Goal: Information Seeking & Learning: Learn about a topic

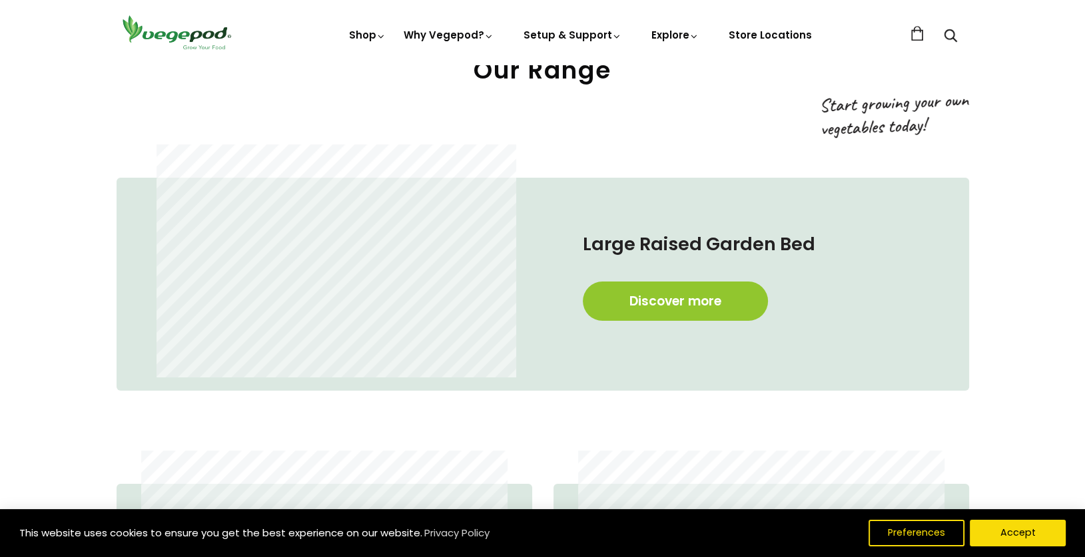
scroll to position [732, 0]
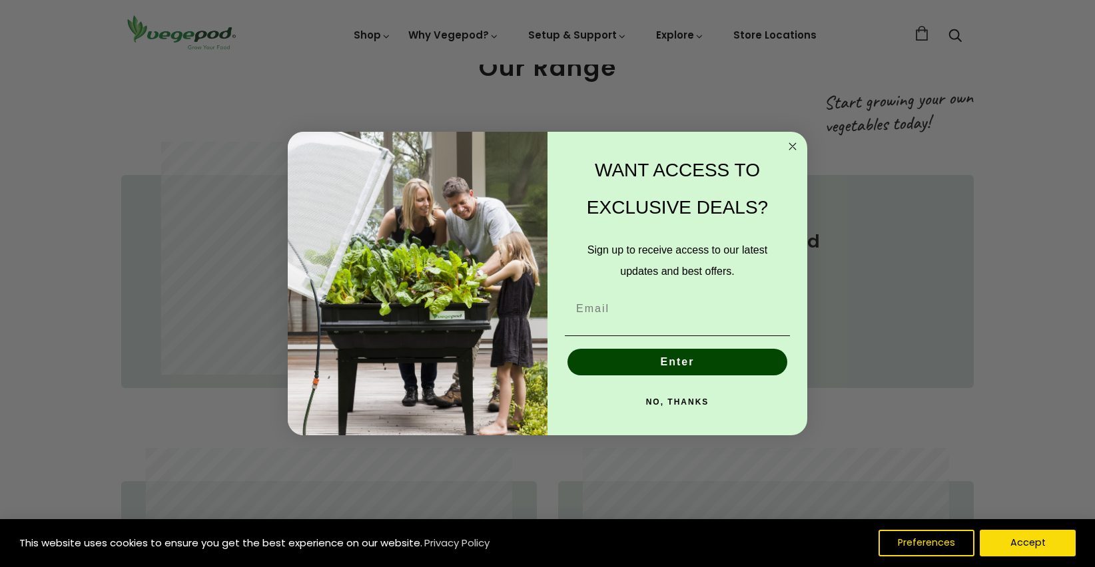
click at [791, 148] on circle "Close dialog" at bounding box center [792, 145] width 15 height 15
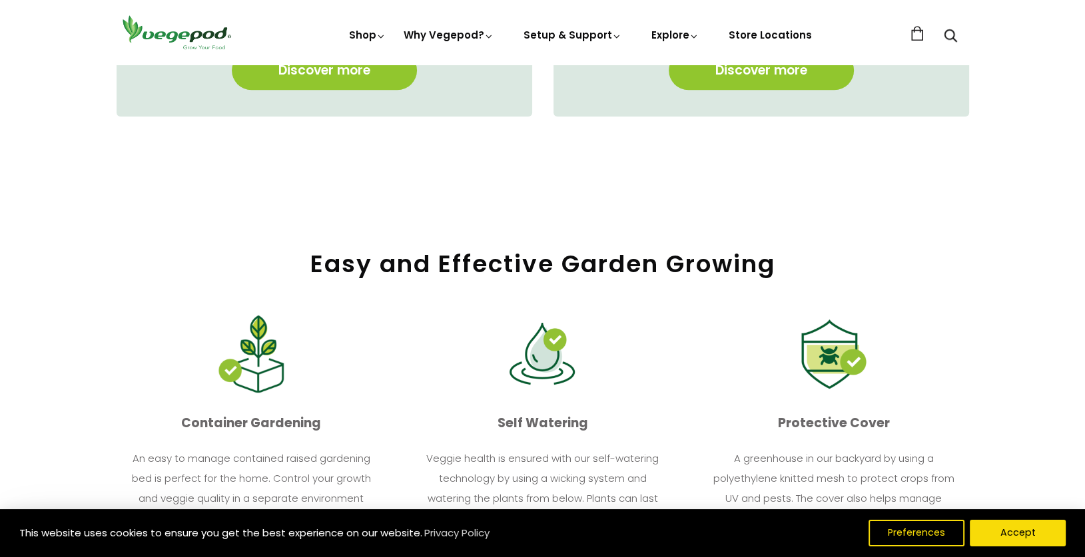
scroll to position [1363, 0]
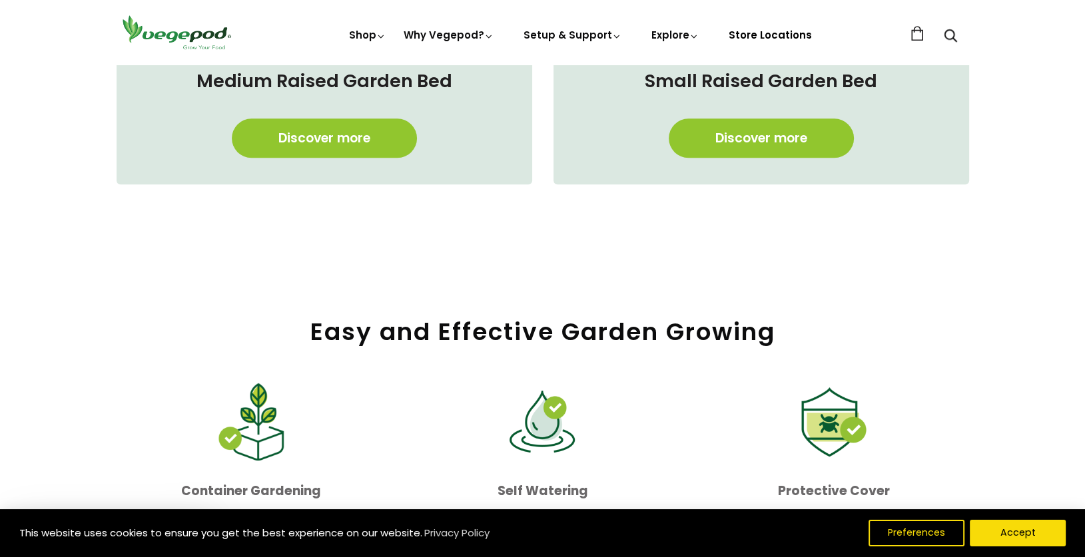
click at [775, 35] on link "Store Locations" at bounding box center [769, 35] width 83 height 14
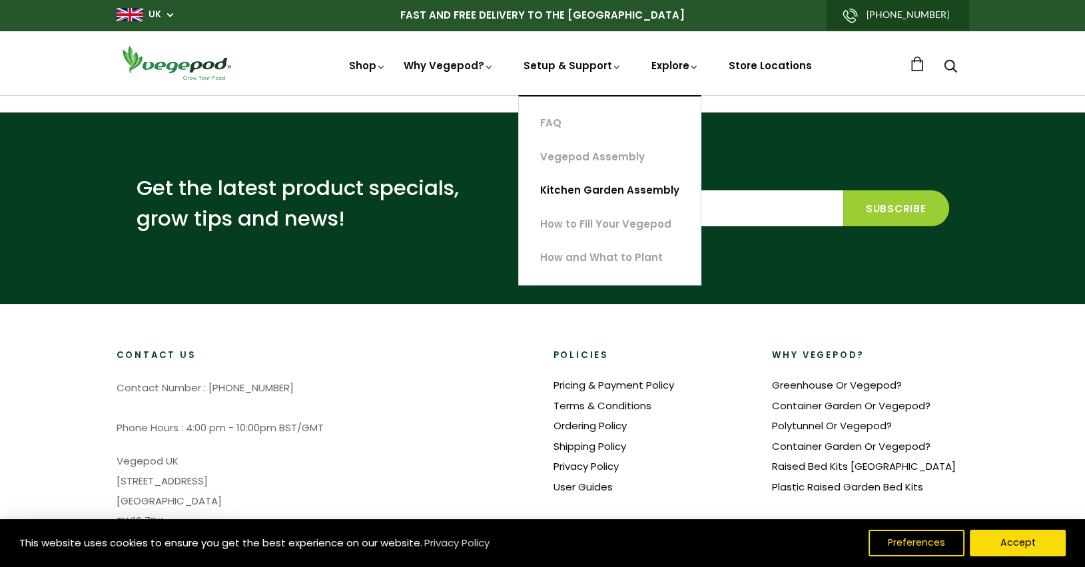
click at [608, 192] on link "Kitchen Garden Assembly" at bounding box center [610, 191] width 182 height 34
click at [615, 226] on link "How to Fill Your Vegepod" at bounding box center [610, 225] width 182 height 34
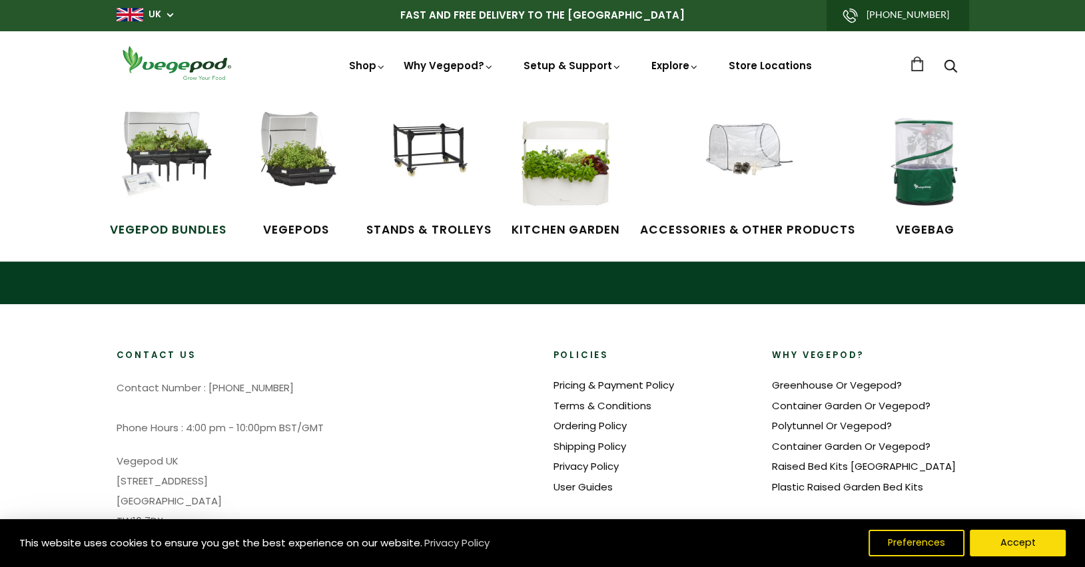
click at [176, 160] on img at bounding box center [168, 162] width 100 height 100
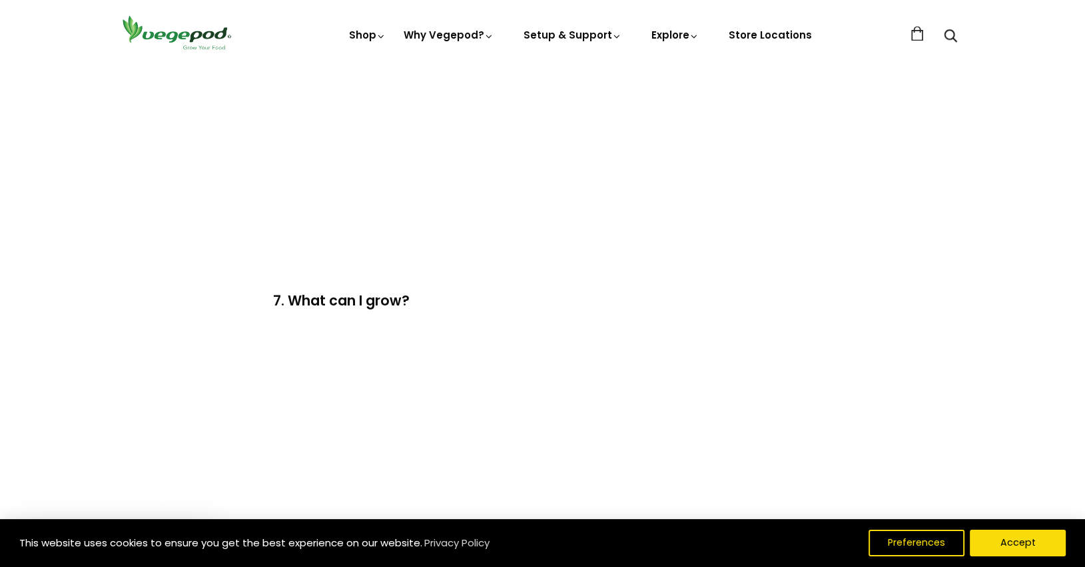
scroll to position [2197, 0]
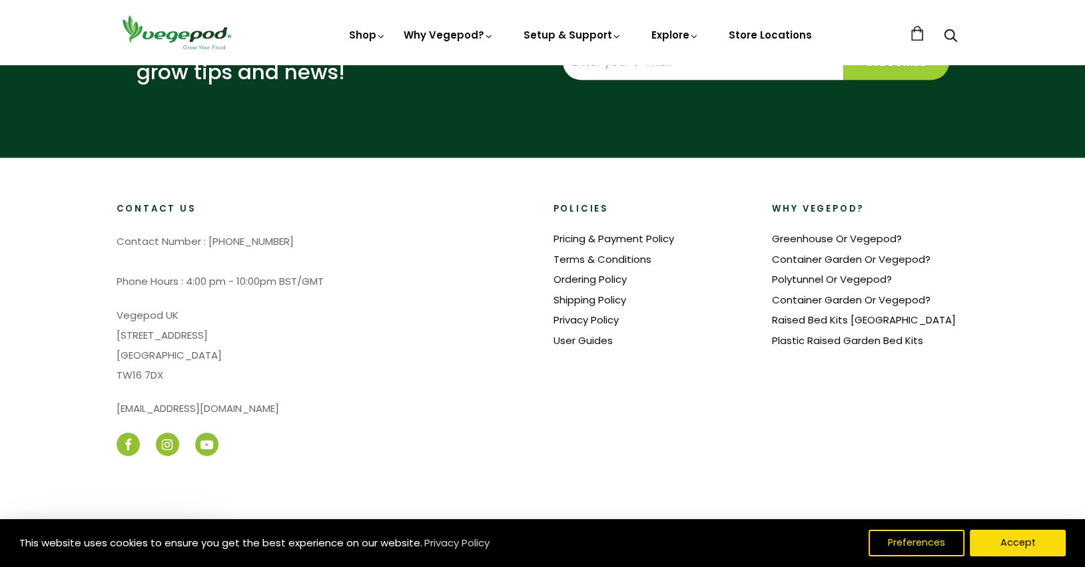
scroll to position [659, 0]
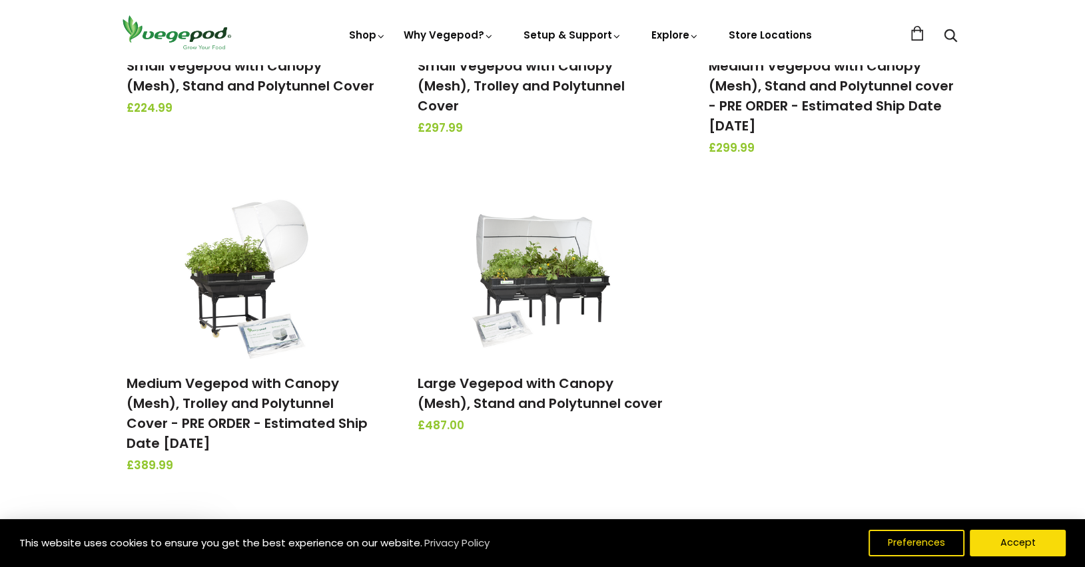
scroll to position [399, 0]
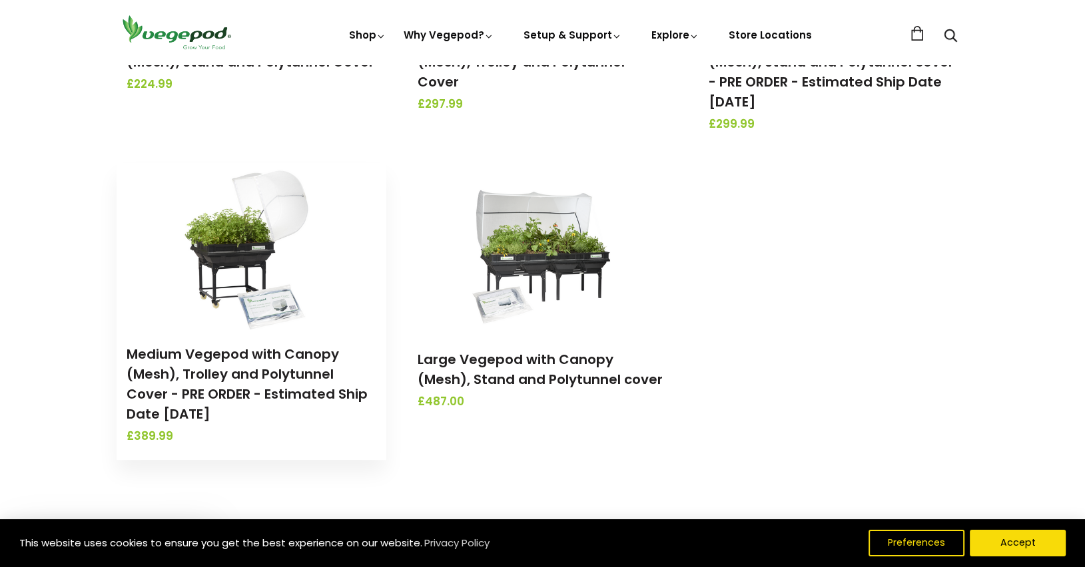
click at [256, 255] on img at bounding box center [251, 246] width 140 height 166
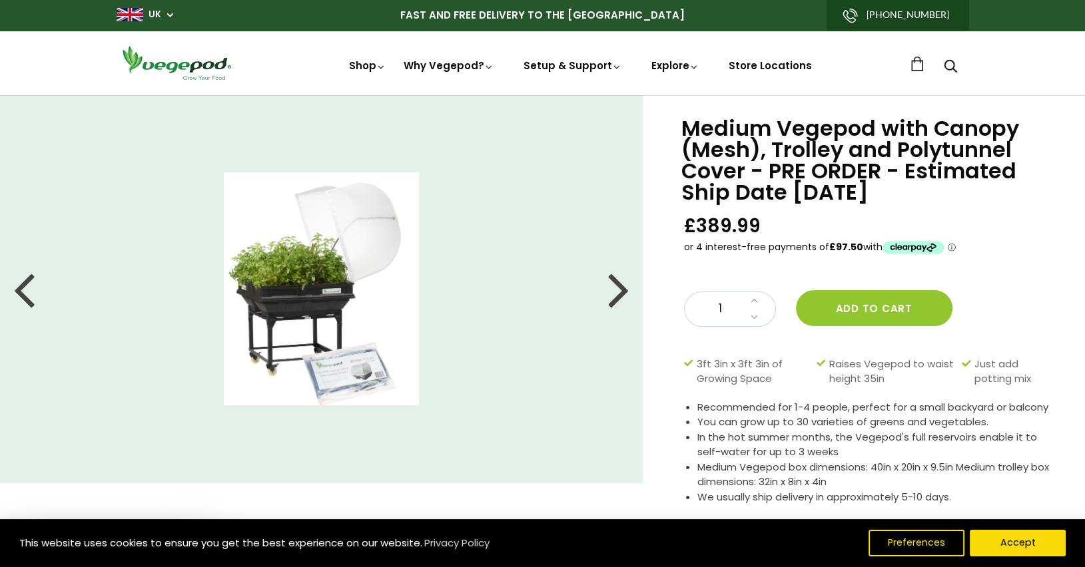
click at [611, 294] on div at bounding box center [618, 289] width 21 height 60
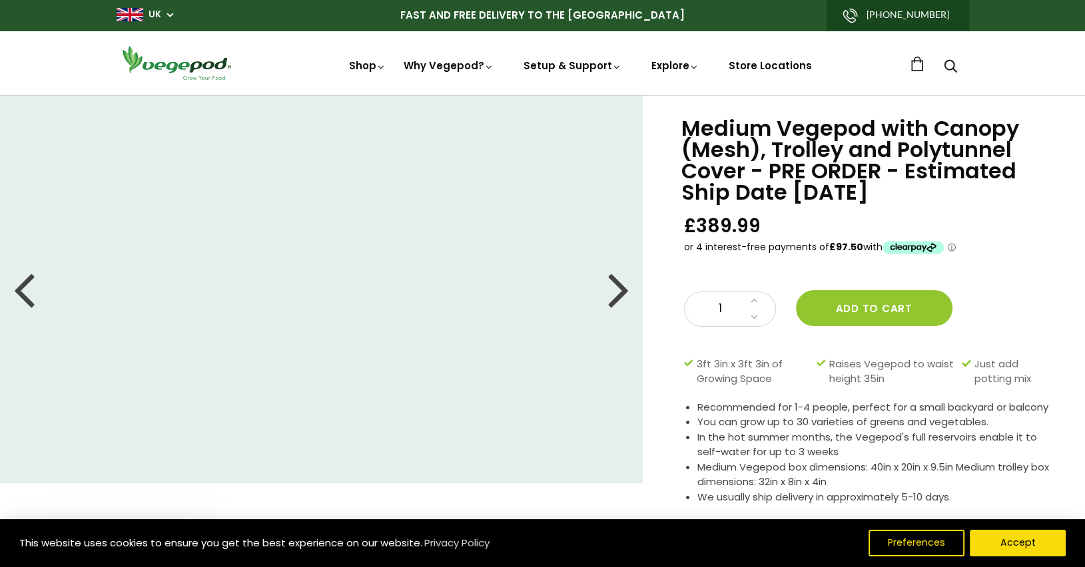
click at [611, 294] on div at bounding box center [618, 289] width 21 height 60
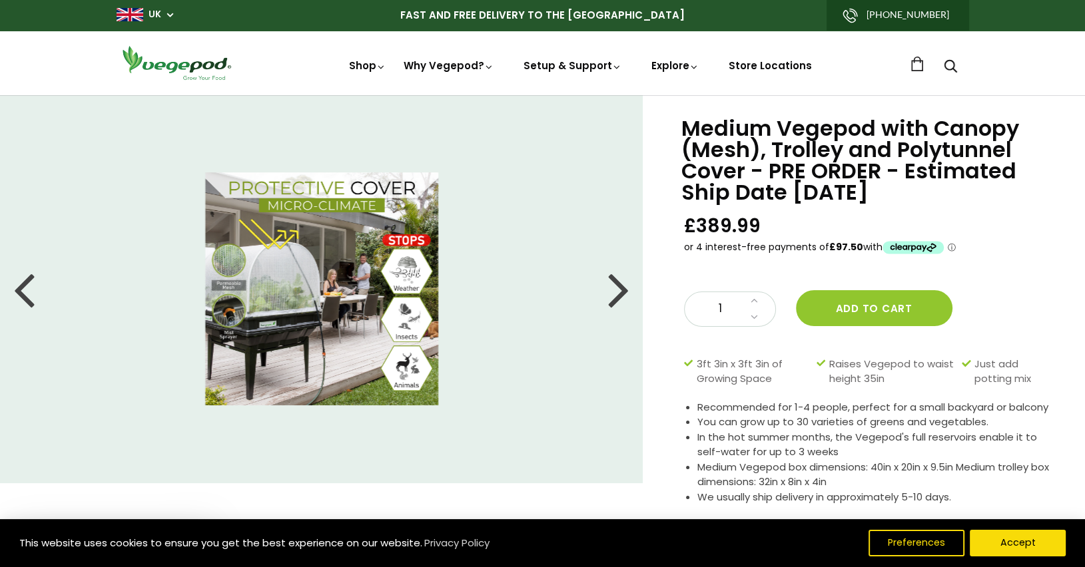
click at [612, 294] on div at bounding box center [618, 289] width 21 height 60
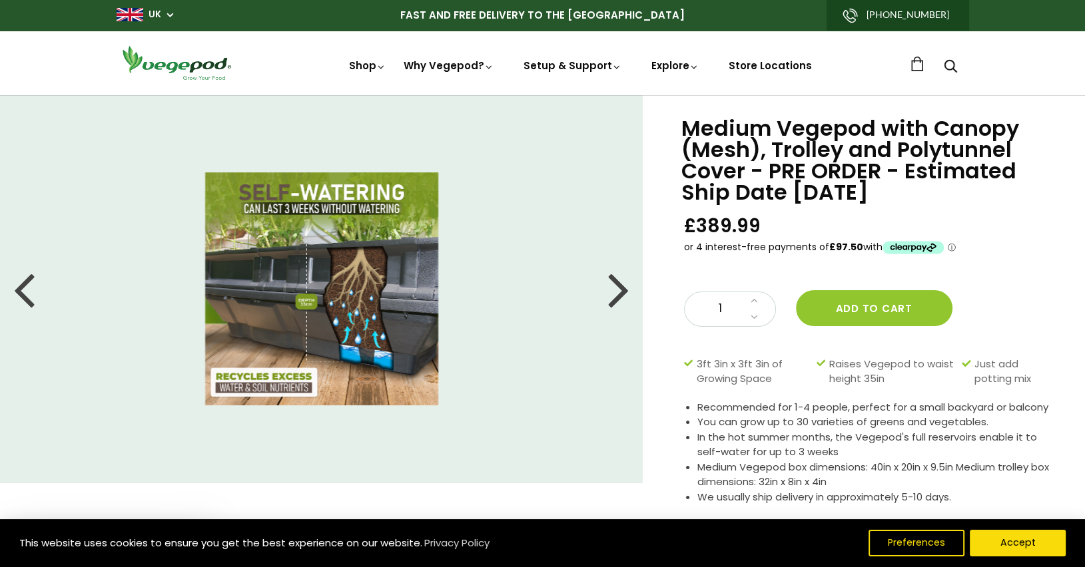
click at [613, 294] on div at bounding box center [618, 289] width 21 height 60
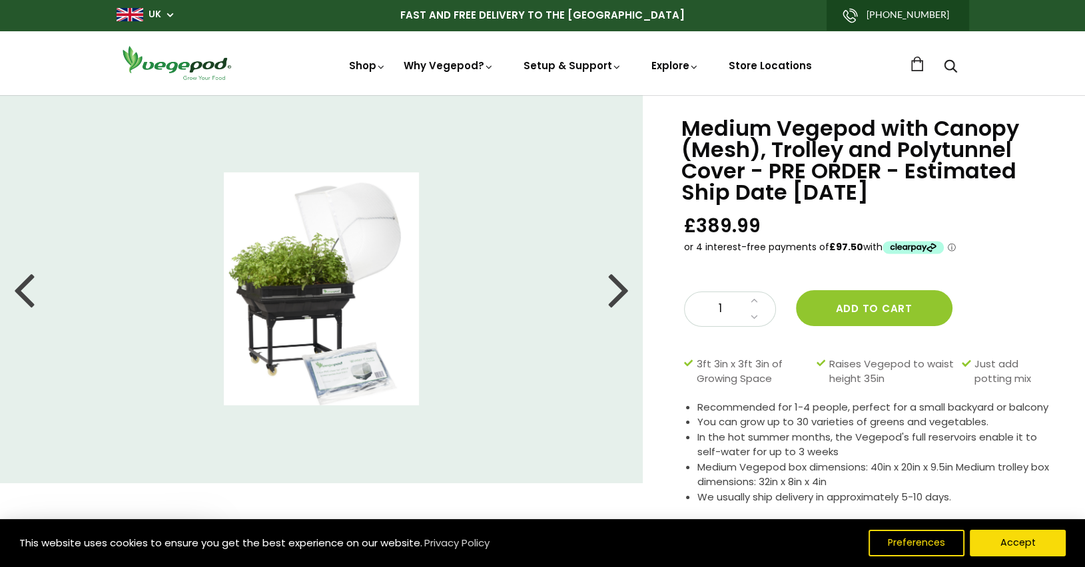
click at [615, 292] on div at bounding box center [618, 289] width 21 height 60
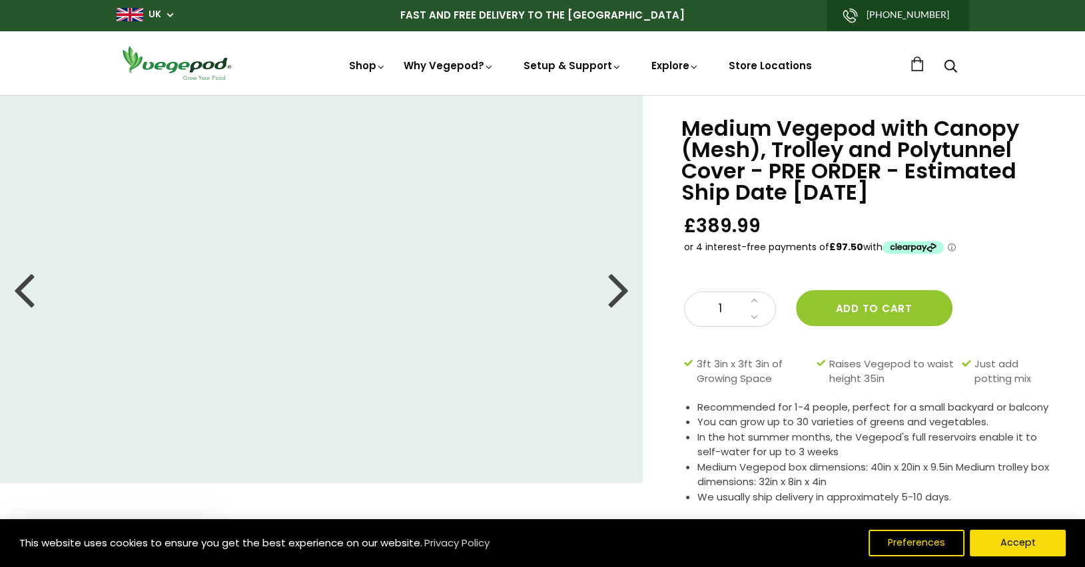
click at [615, 292] on div at bounding box center [618, 289] width 21 height 60
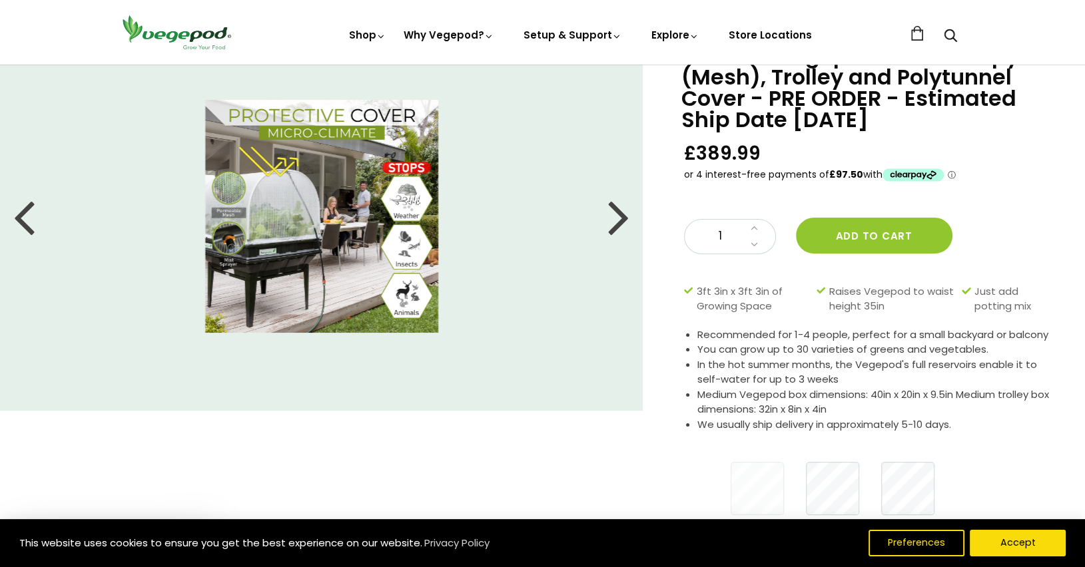
scroll to position [133, 0]
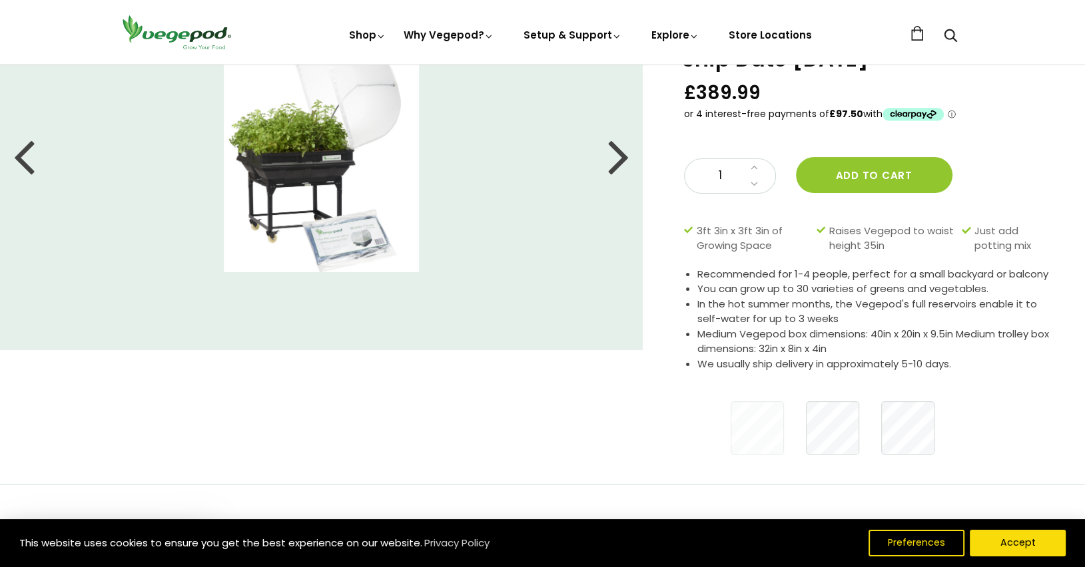
click at [350, 191] on img at bounding box center [322, 155] width 196 height 233
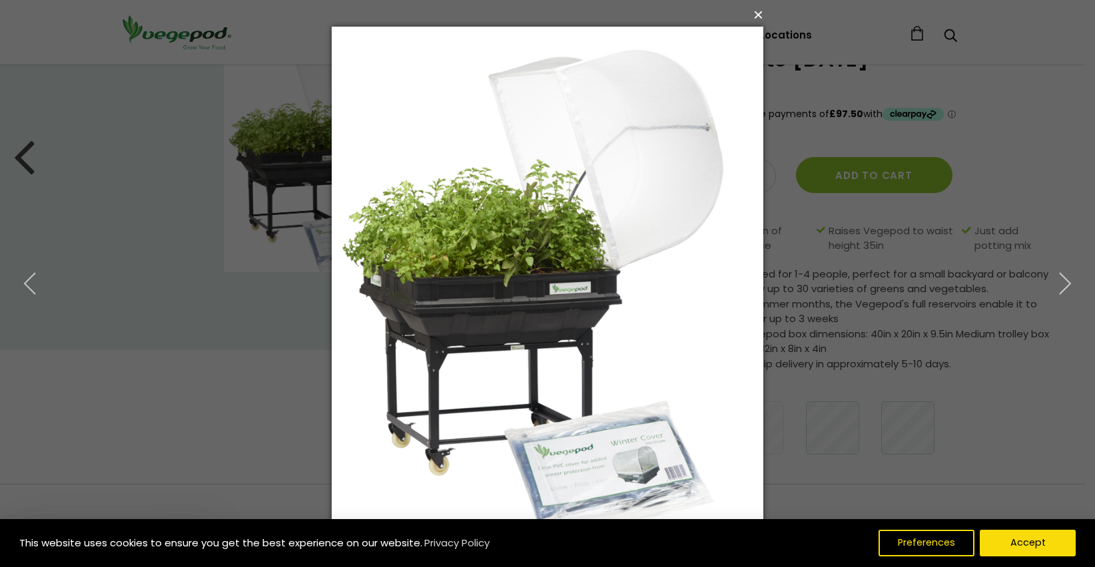
click at [757, 16] on button "×" at bounding box center [551, 14] width 431 height 29
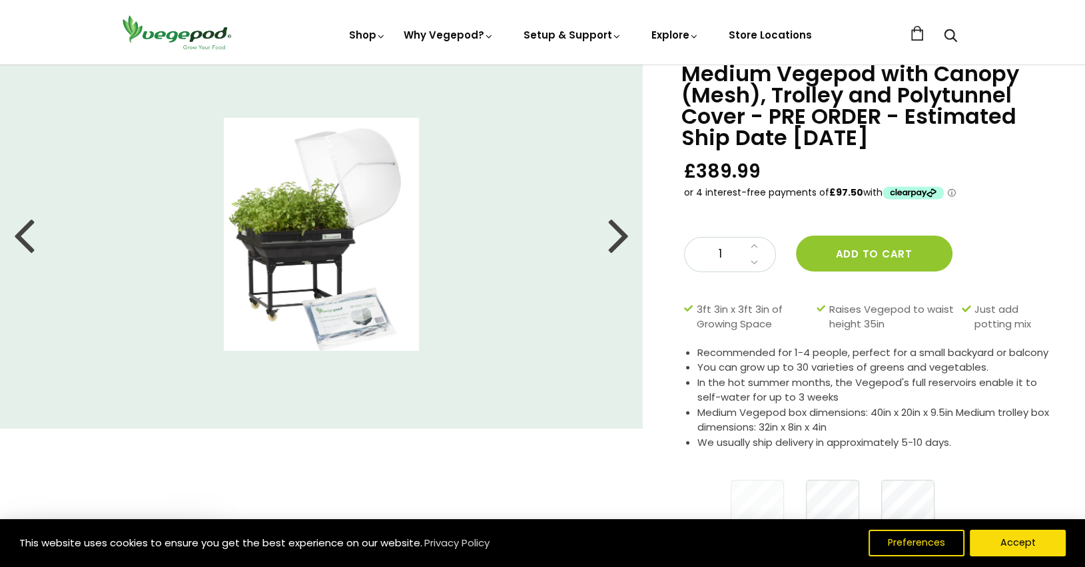
scroll to position [0, 0]
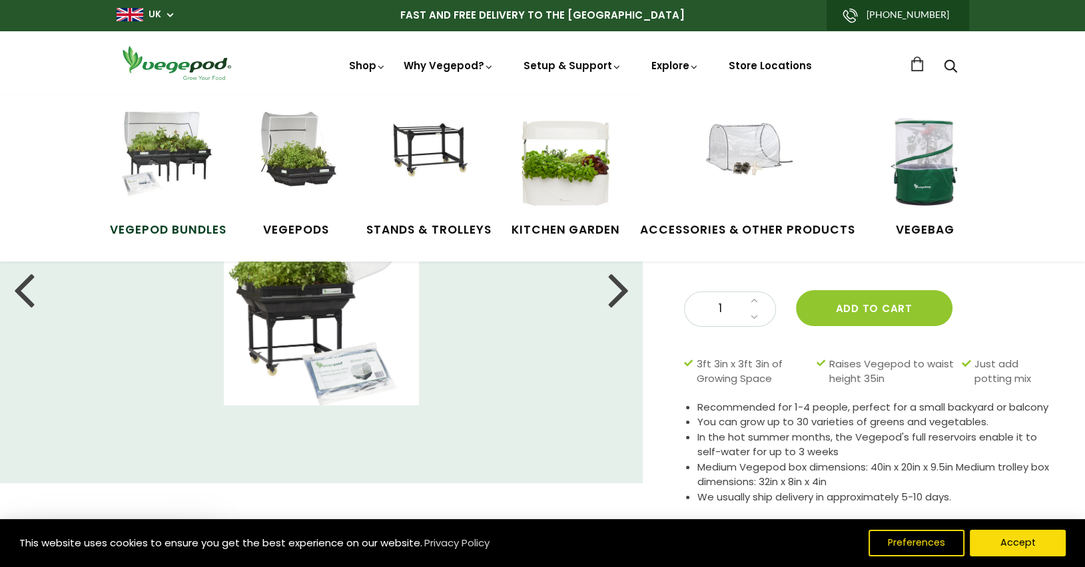
click at [175, 160] on img at bounding box center [168, 162] width 100 height 100
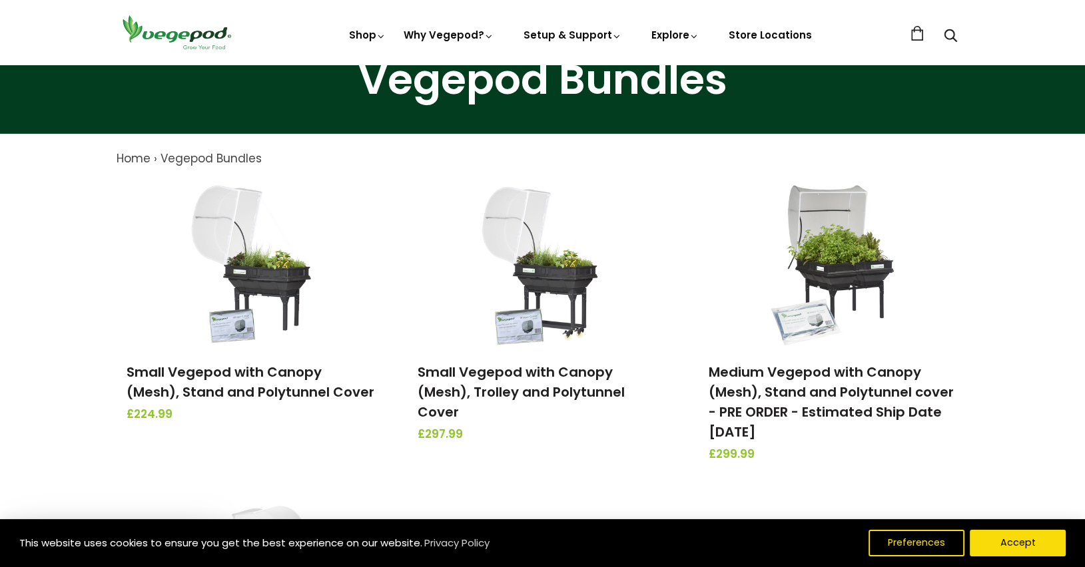
scroll to position [67, 0]
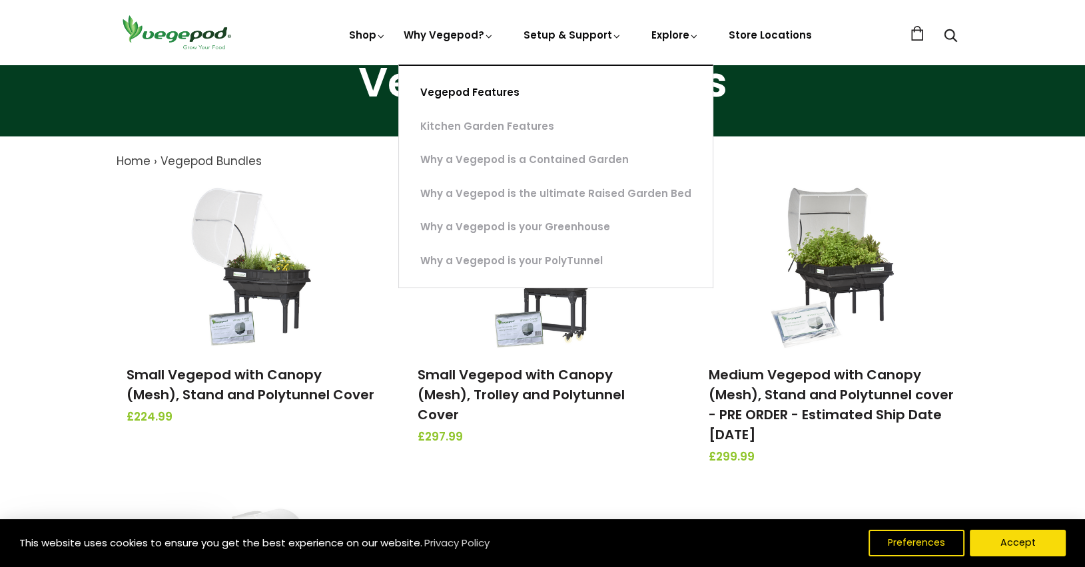
click at [452, 93] on link "Vegepod Features" at bounding box center [556, 93] width 314 height 34
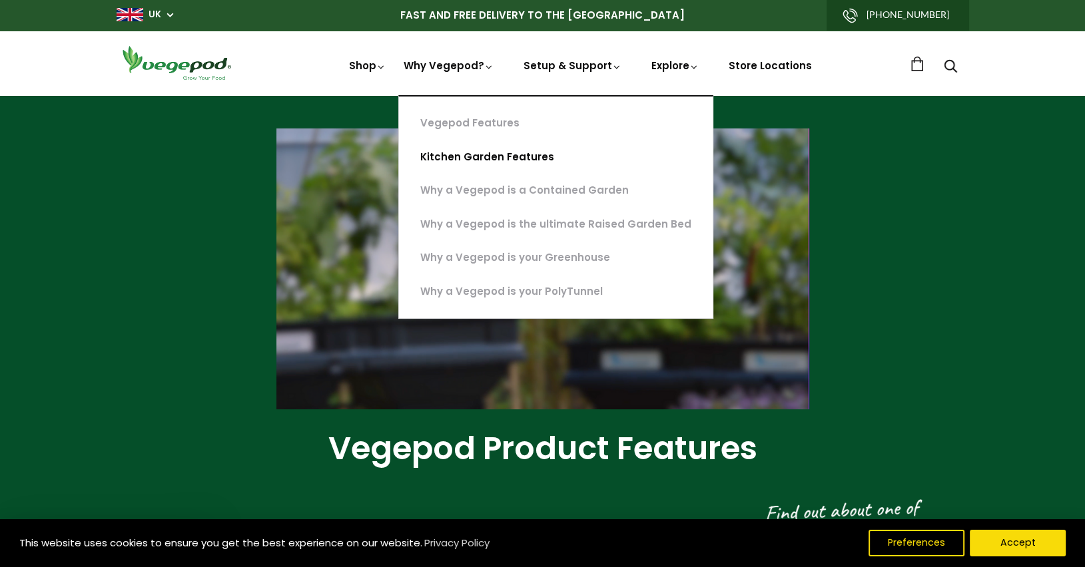
click at [494, 154] on link "Kitchen Garden Features" at bounding box center [556, 157] width 314 height 34
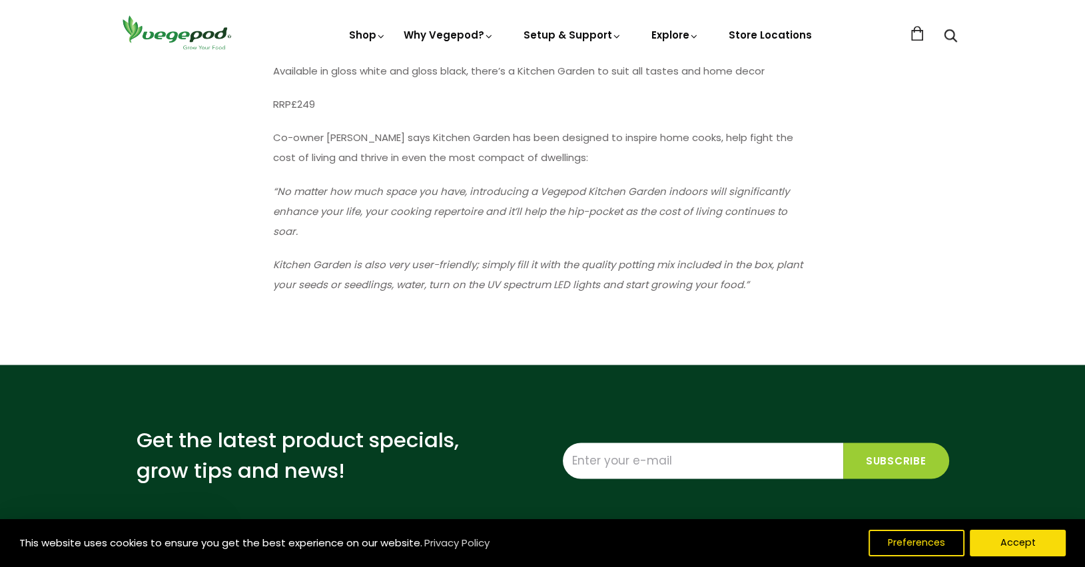
scroll to position [1664, 0]
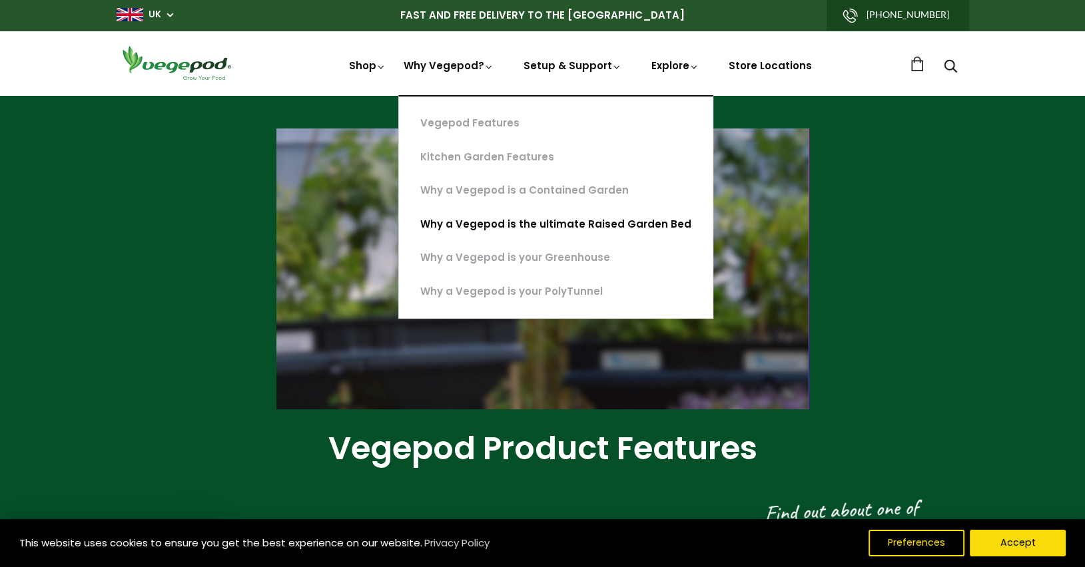
click at [498, 228] on link "Why a Vegepod is the ultimate Raised Garden Bed" at bounding box center [556, 225] width 314 height 34
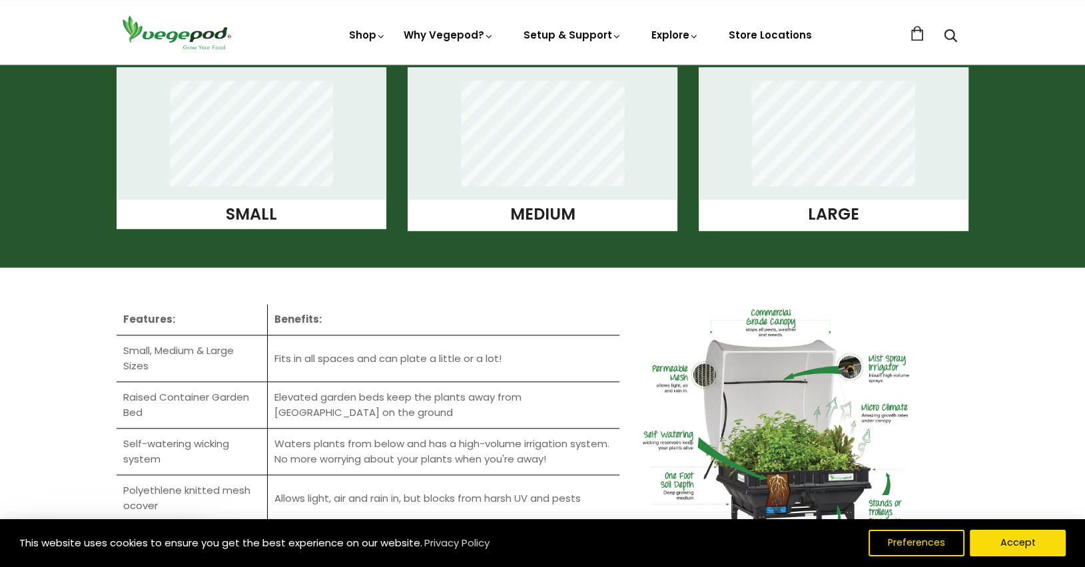
scroll to position [1265, 0]
